Goal: Communication & Community: Answer question/provide support

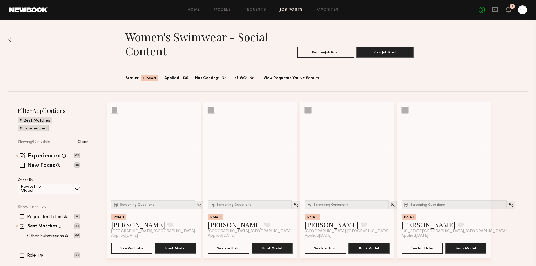
click at [488, 13] on div "No fees up to $5,000 1" at bounding box center [503, 9] width 48 height 9
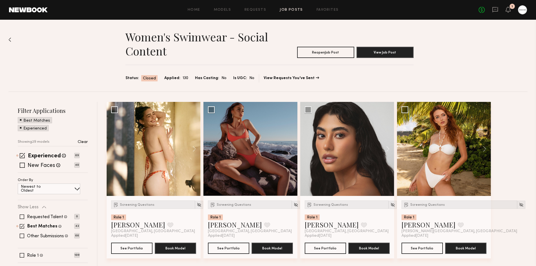
click at [494, 13] on link at bounding box center [495, 9] width 6 height 7
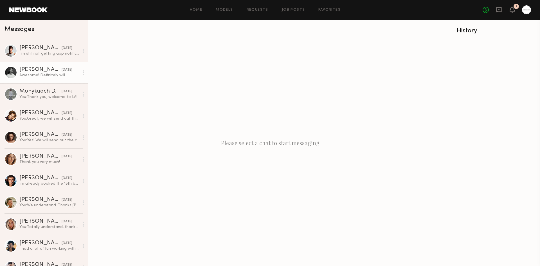
click at [36, 75] on div "Awesome! Definitely will" at bounding box center [49, 75] width 60 height 5
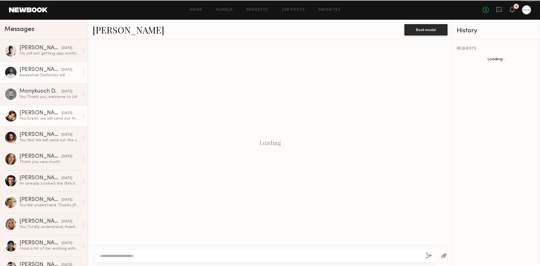
scroll to position [244, 0]
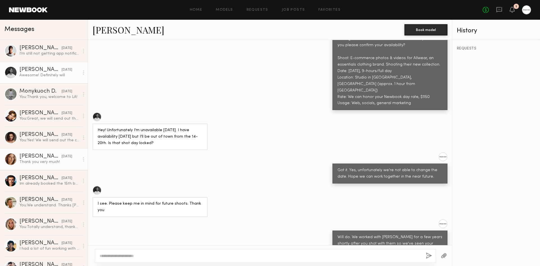
click at [45, 166] on link "Oxana Z. 10/03/2025 Thank you very much!" at bounding box center [44, 159] width 88 height 22
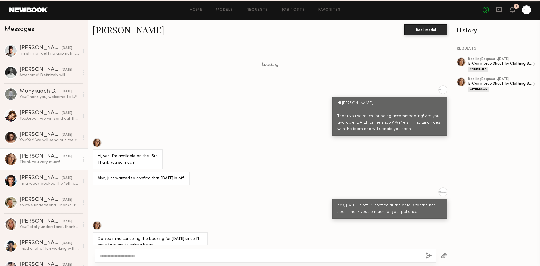
scroll to position [227, 0]
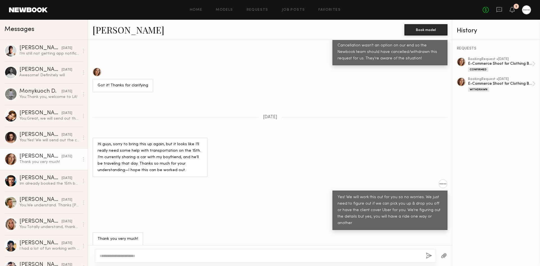
click at [204, 257] on textarea at bounding box center [261, 256] width 322 height 6
click at [207, 256] on textarea at bounding box center [261, 256] width 322 height 6
click at [213, 257] on textarea at bounding box center [261, 256] width 322 height 6
type textarea "*"
type textarea "**********"
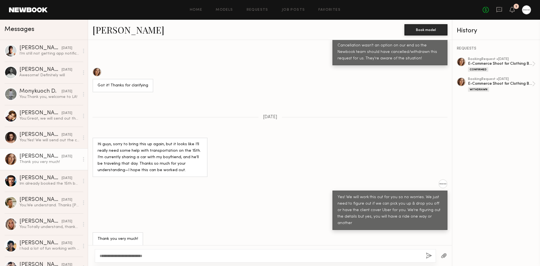
click at [426, 255] on button "button" at bounding box center [429, 255] width 6 height 7
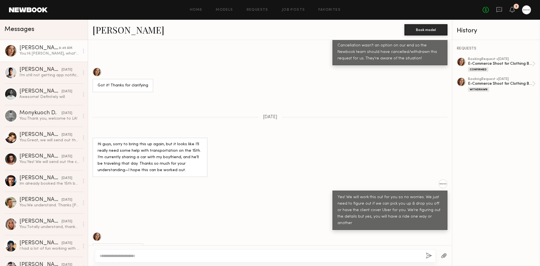
scroll to position [341, 0]
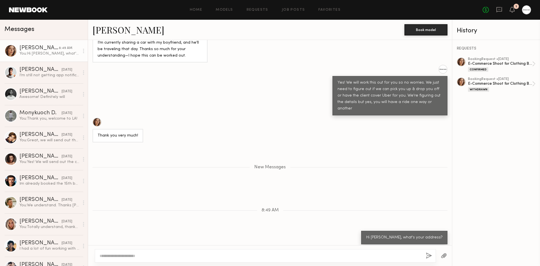
click at [116, 92] on div "Yes! We will work this out for you so no worries. We just need to figure out if…" at bounding box center [270, 90] width 364 height 51
drag, startPoint x: 261, startPoint y: 47, endPoint x: 256, endPoint y: 52, distance: 6.8
click at [259, 50] on div "Oxana Z. Book model Loading Hi Oxana, Thank you so much for being accommodating…" at bounding box center [270, 143] width 364 height 246
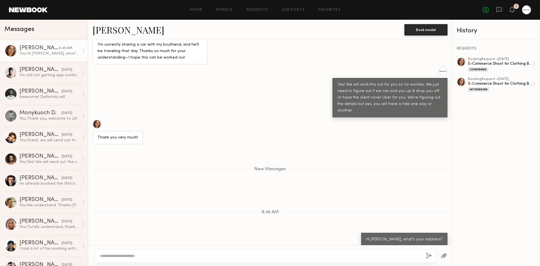
click at [243, 81] on div "Yes! We will work this out for you so no worries. We just need to figure out if…" at bounding box center [270, 92] width 364 height 51
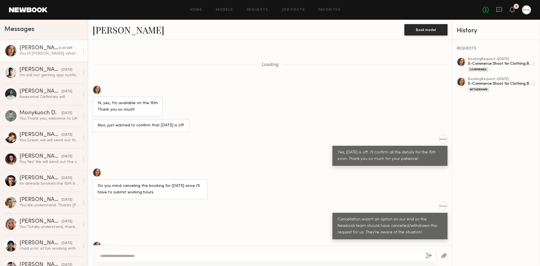
scroll to position [245, 0]
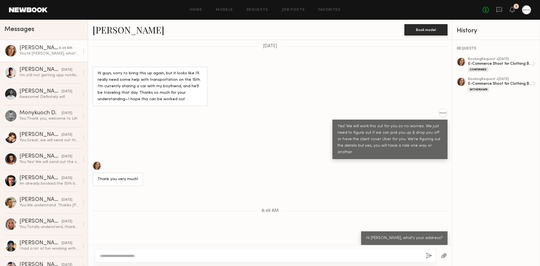
click at [177, 143] on div "Yes! We will work this out for you so no worries. We just need to figure out if…" at bounding box center [270, 133] width 364 height 51
